Goal: Task Accomplishment & Management: Manage account settings

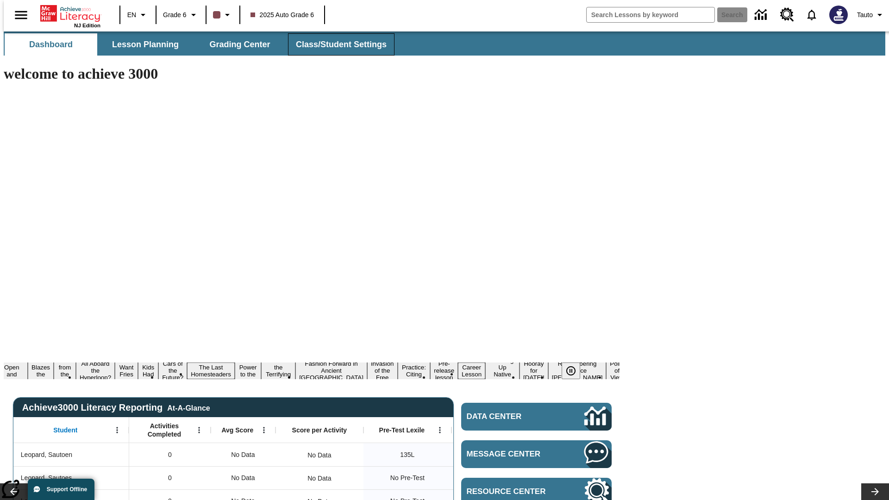
click at [336, 44] on span "Class/Student Settings" at bounding box center [341, 44] width 91 height 11
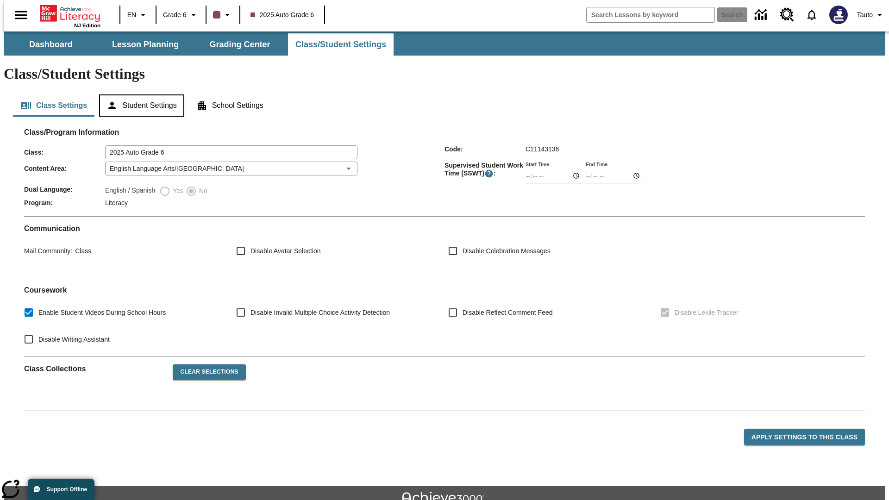
click at [139, 94] on button "Student Settings" at bounding box center [141, 105] width 85 height 22
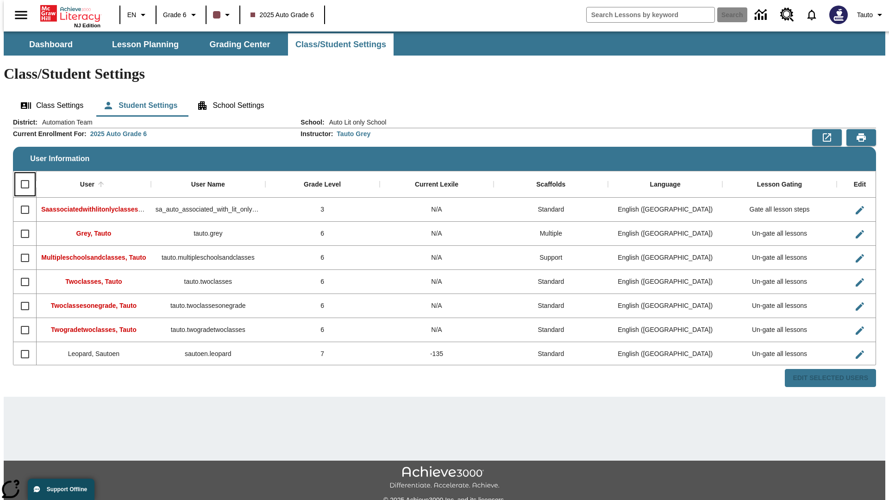
click at [21, 175] on input "Select all rows" at bounding box center [24, 184] width 19 height 19
checkbox input "true"
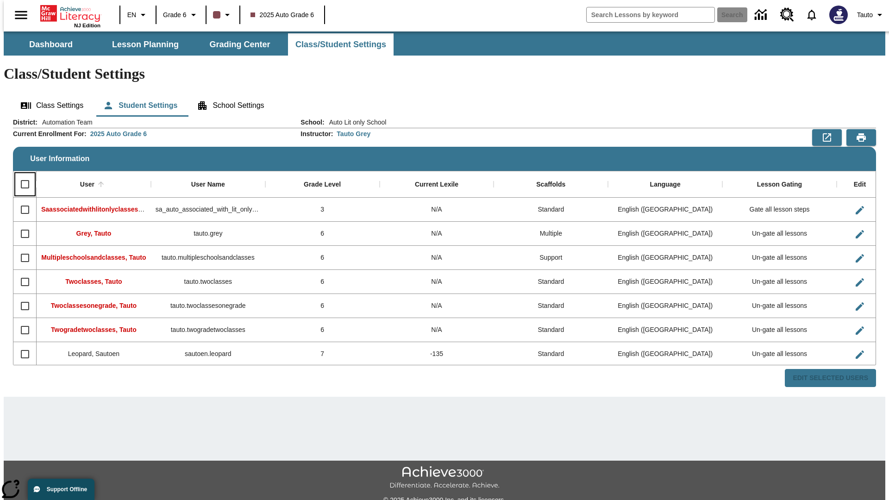
checkbox input "true"
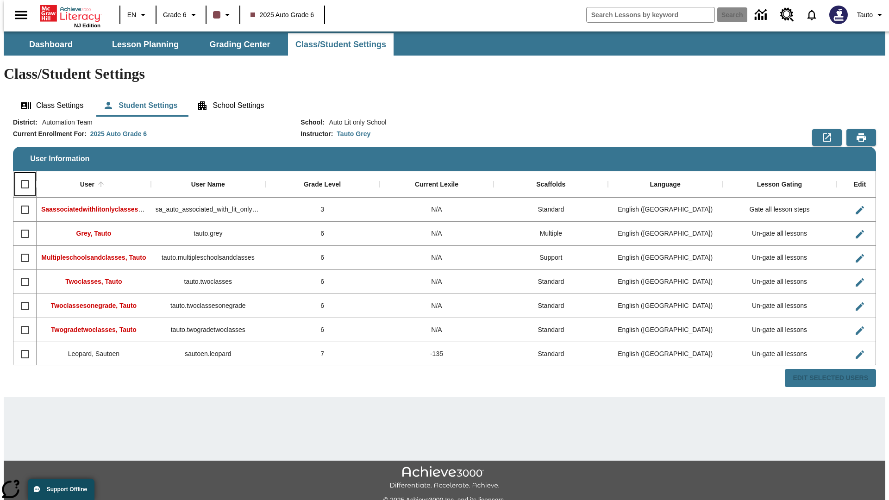
checkbox input "true"
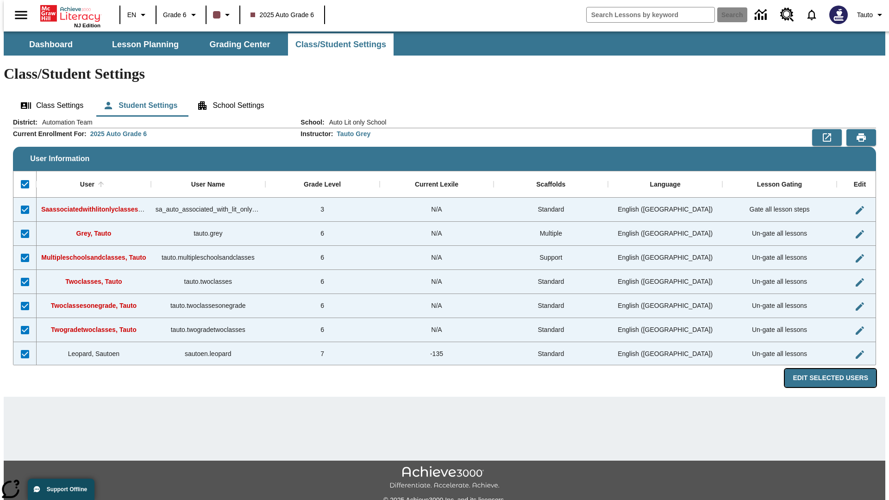
click at [838, 369] on button "Edit Selected Users" at bounding box center [830, 378] width 91 height 18
